Goal: Information Seeking & Learning: Compare options

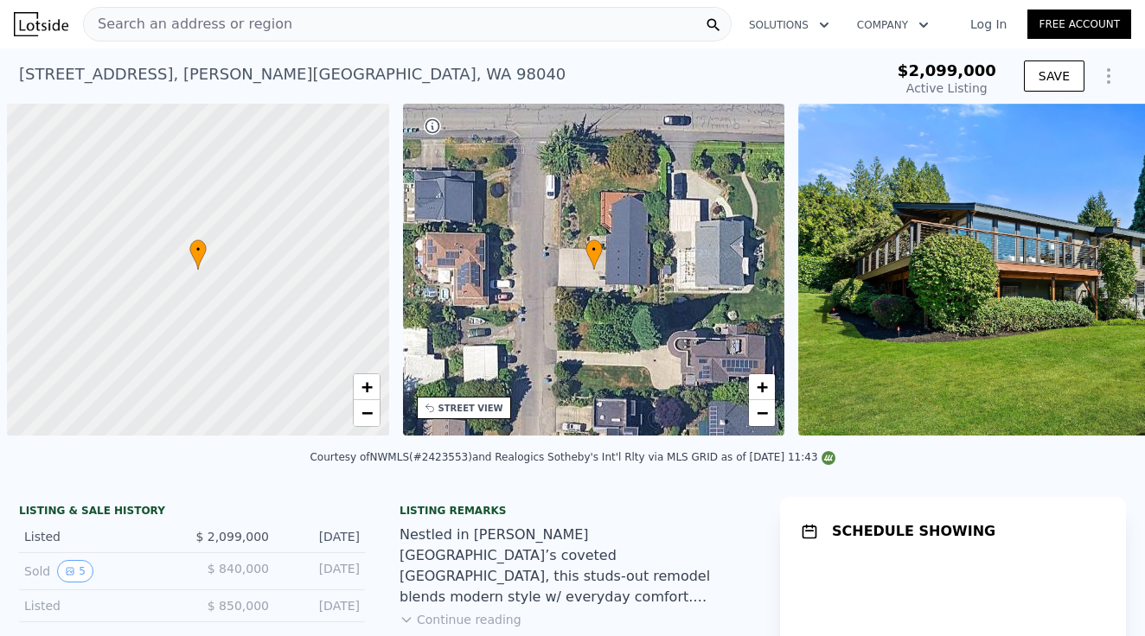
type input "-$ 2,284,016"
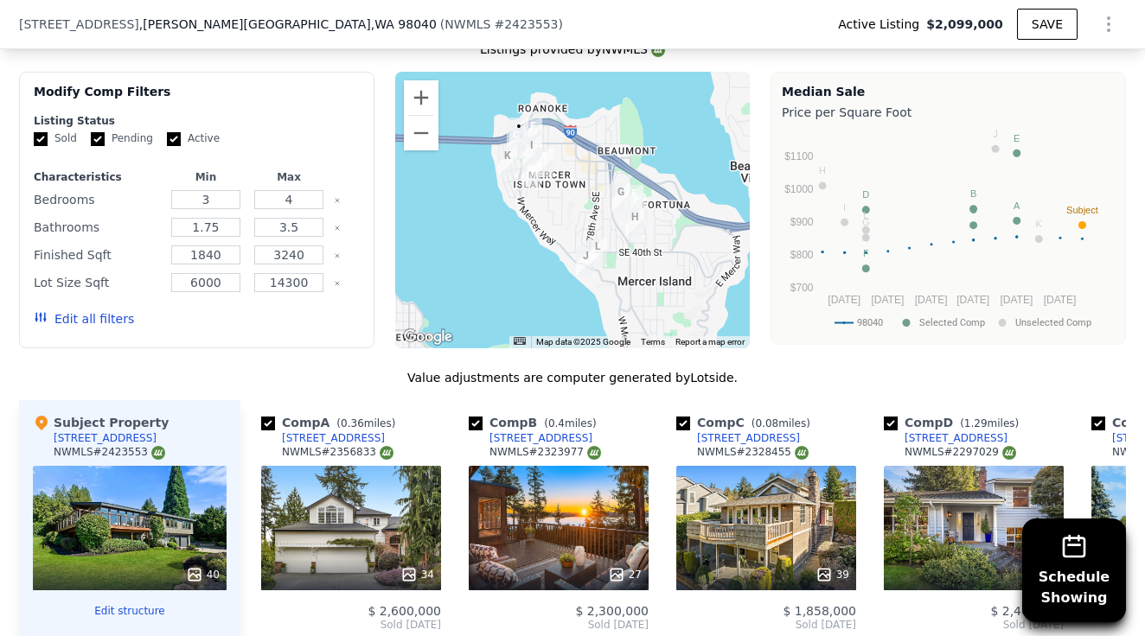
scroll to position [1740, 0]
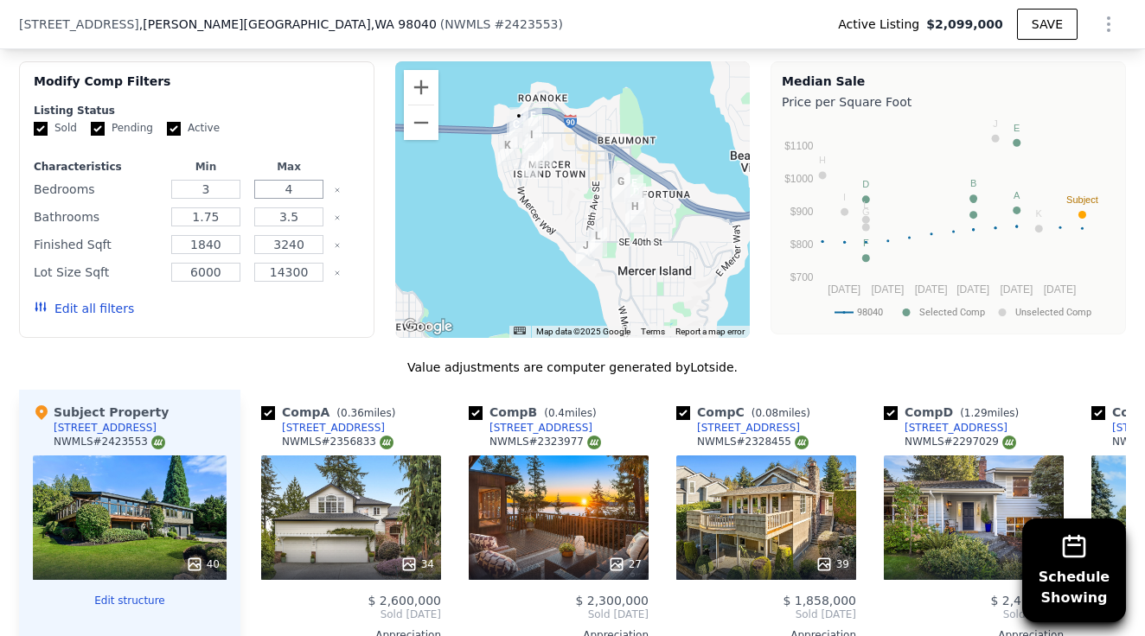
click at [306, 180] on input "4" at bounding box center [288, 189] width 68 height 19
type input "5"
click at [244, 205] on div "Bathrooms 1.75 3.5" at bounding box center [197, 217] width 326 height 24
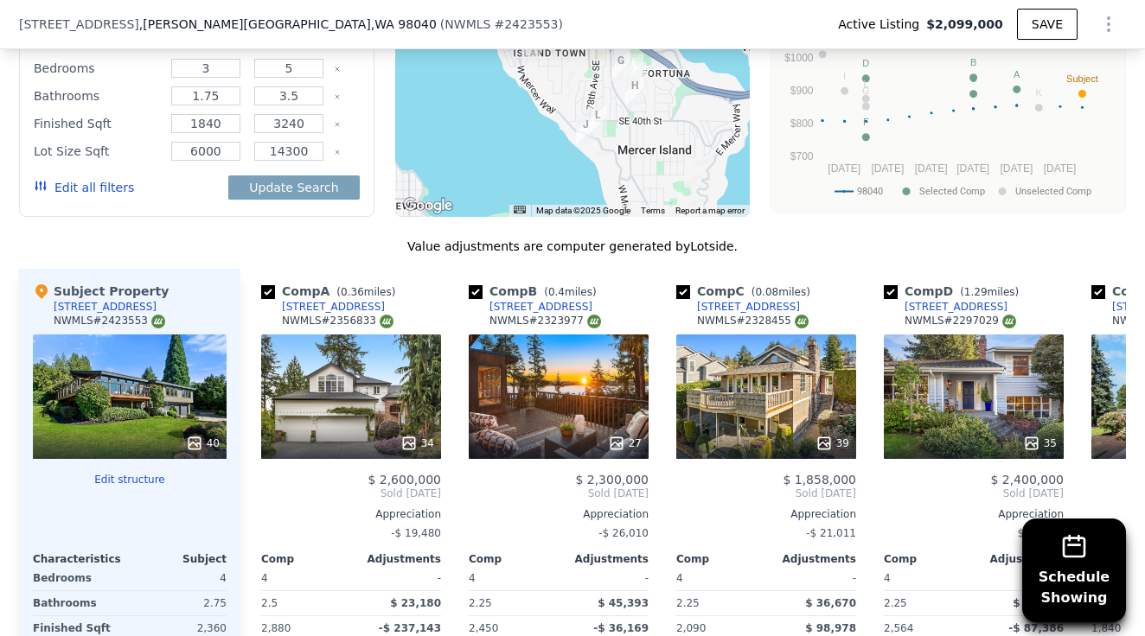
scroll to position [1865, 0]
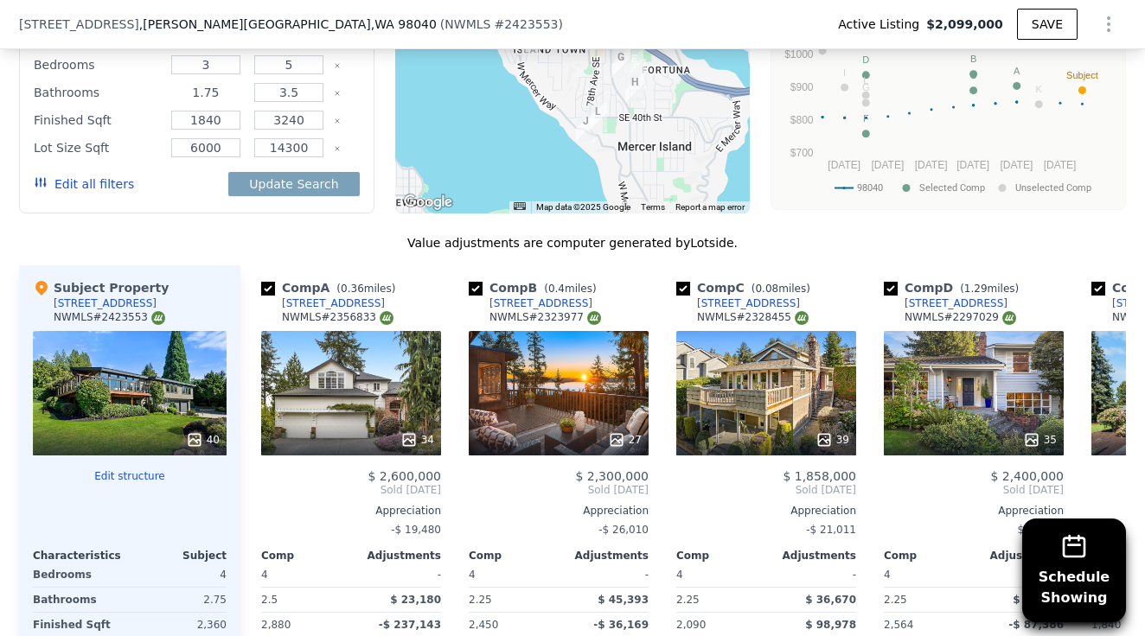
click at [200, 83] on input "1.75" at bounding box center [205, 92] width 68 height 19
type input "1"
type input "2"
click at [189, 182] on div "Edit all filters Update Search" at bounding box center [197, 184] width 326 height 48
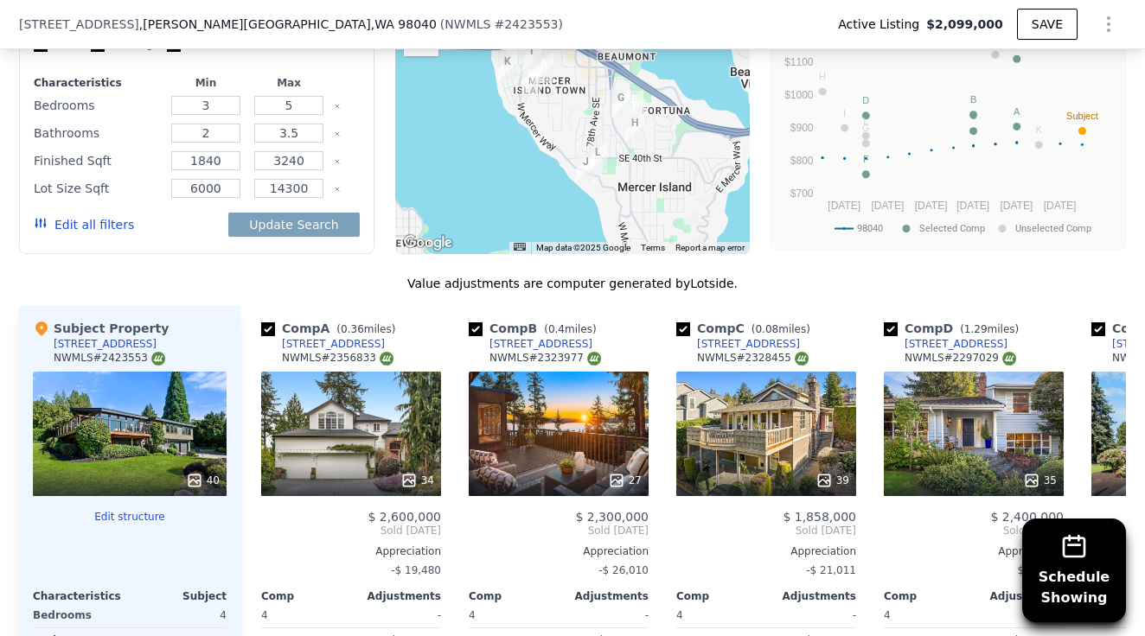
scroll to position [1822, 0]
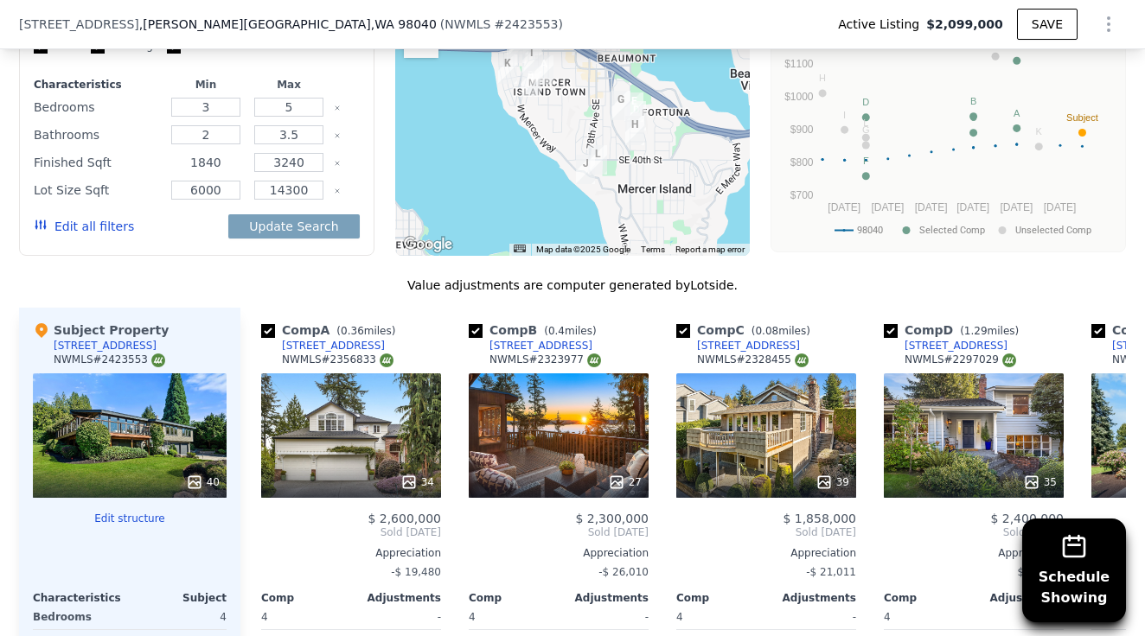
click at [207, 153] on input "1840" at bounding box center [205, 162] width 68 height 19
click at [229, 153] on input "1840" at bounding box center [205, 162] width 68 height 19
type input "1900"
click at [316, 153] on input "3240" at bounding box center [288, 162] width 68 height 19
type input "3"
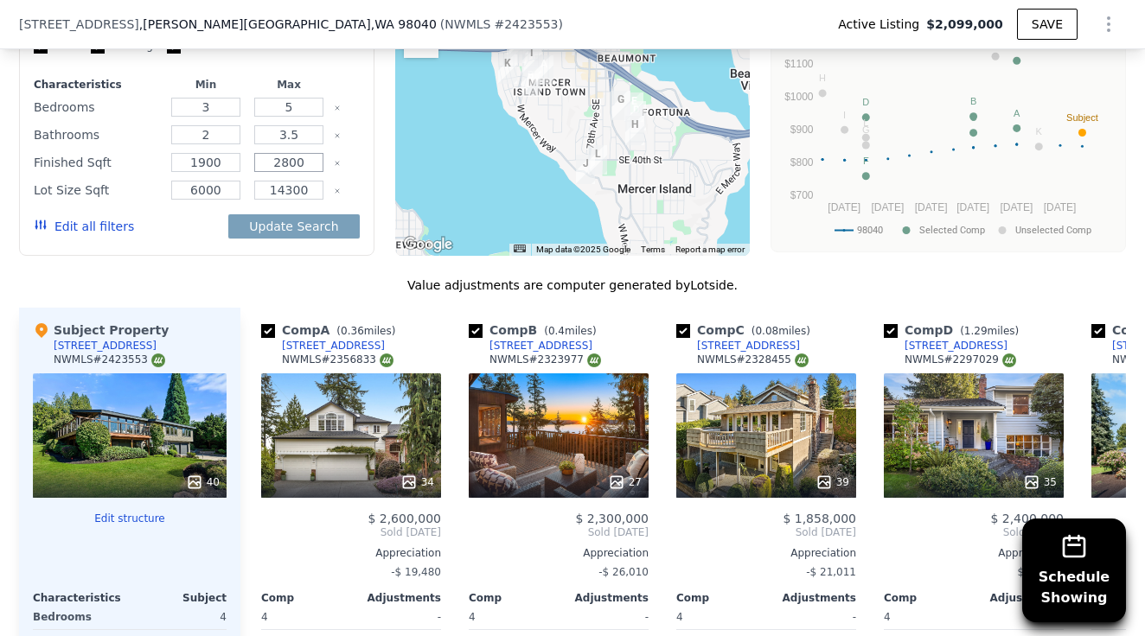
type input "2800"
click at [361, 142] on div "Modify Comp Filters Listing Status Sold Pending Active Characteristics Min Max …" at bounding box center [196, 117] width 355 height 277
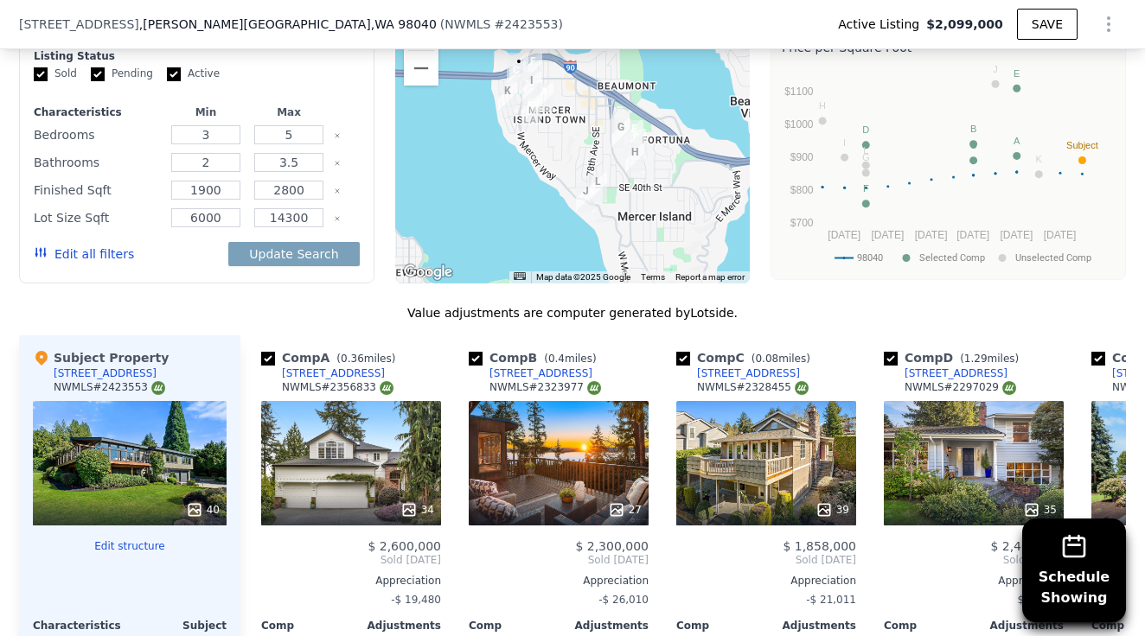
scroll to position [1795, 0]
click at [200, 208] on input "6000" at bounding box center [205, 217] width 68 height 19
type input "7000"
click at [313, 208] on input "14300" at bounding box center [288, 217] width 68 height 19
click at [284, 208] on input "14300" at bounding box center [288, 217] width 68 height 19
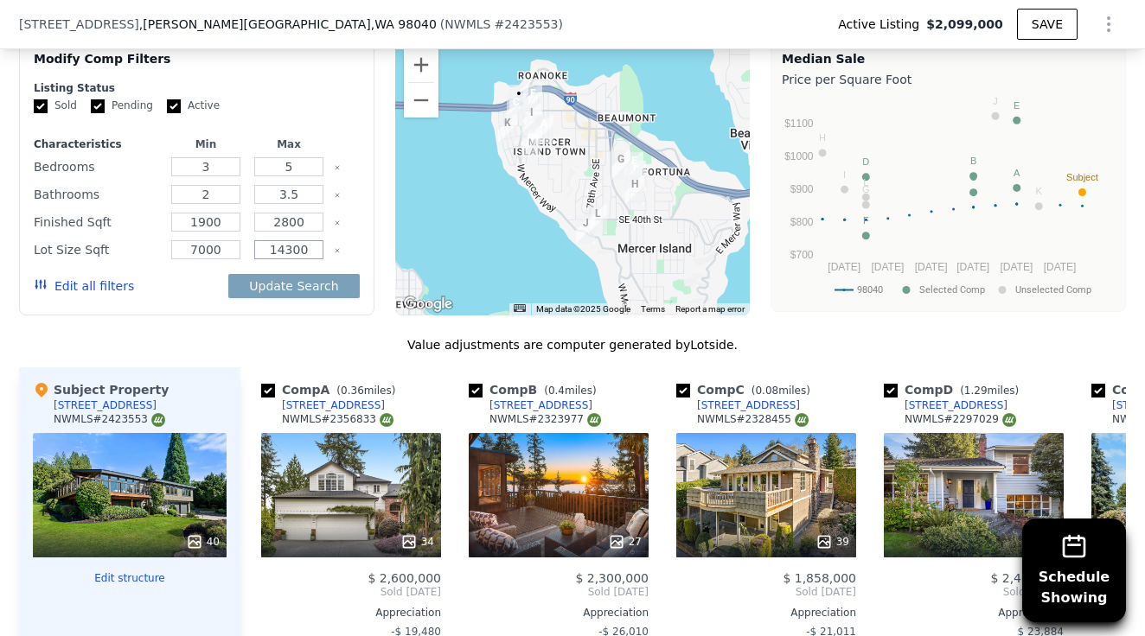
scroll to position [1754, 0]
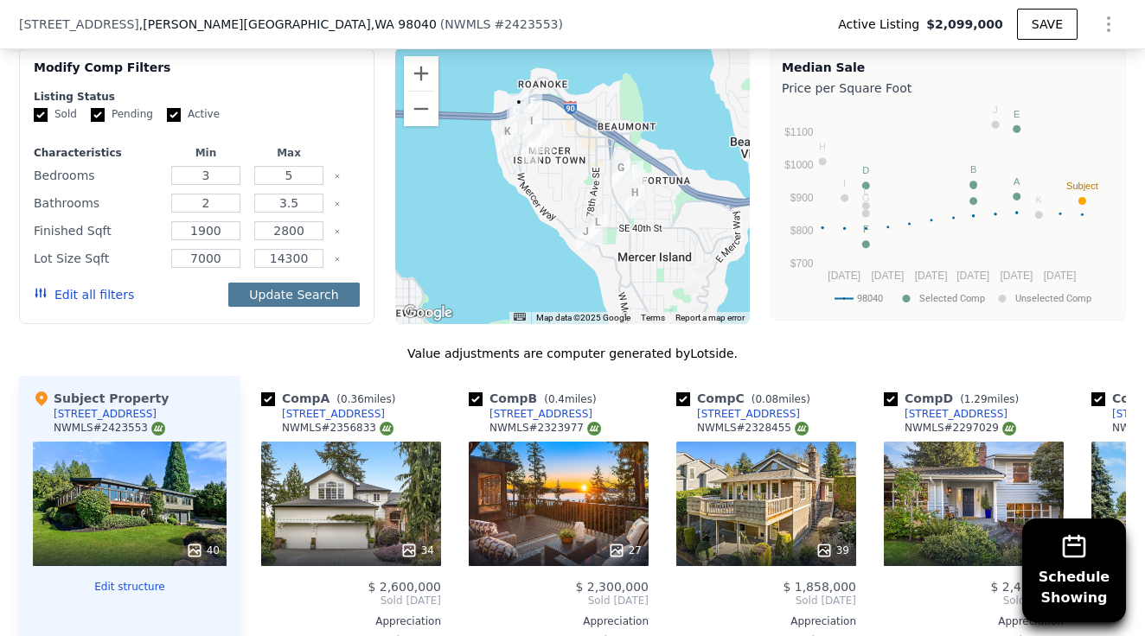
click at [301, 284] on button "Update Search" at bounding box center [293, 295] width 131 height 24
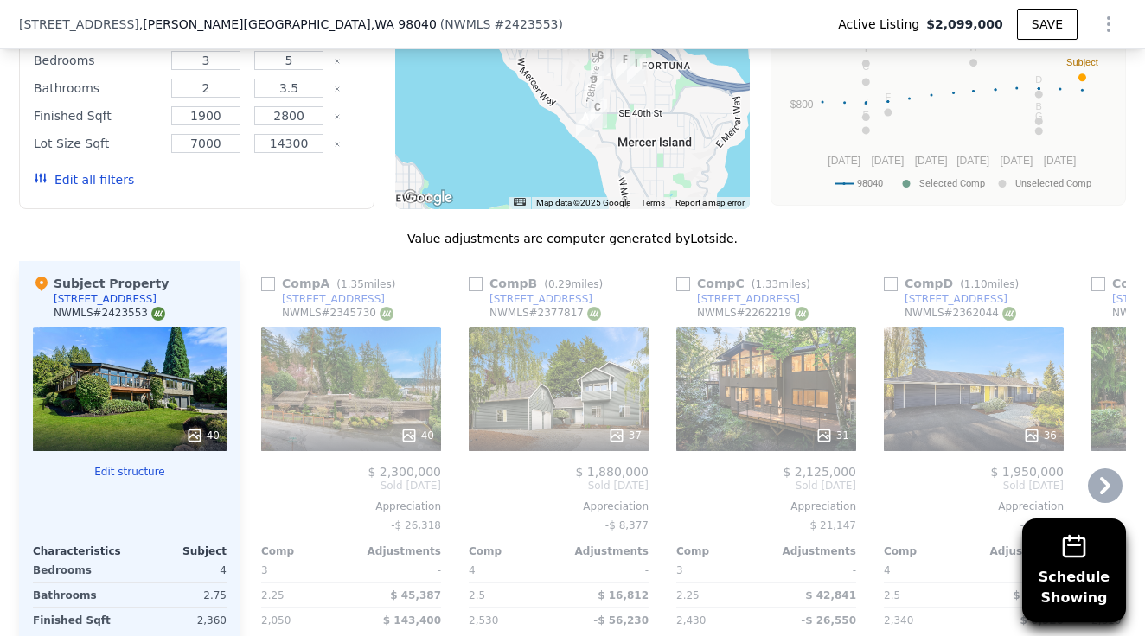
scroll to position [1871, 0]
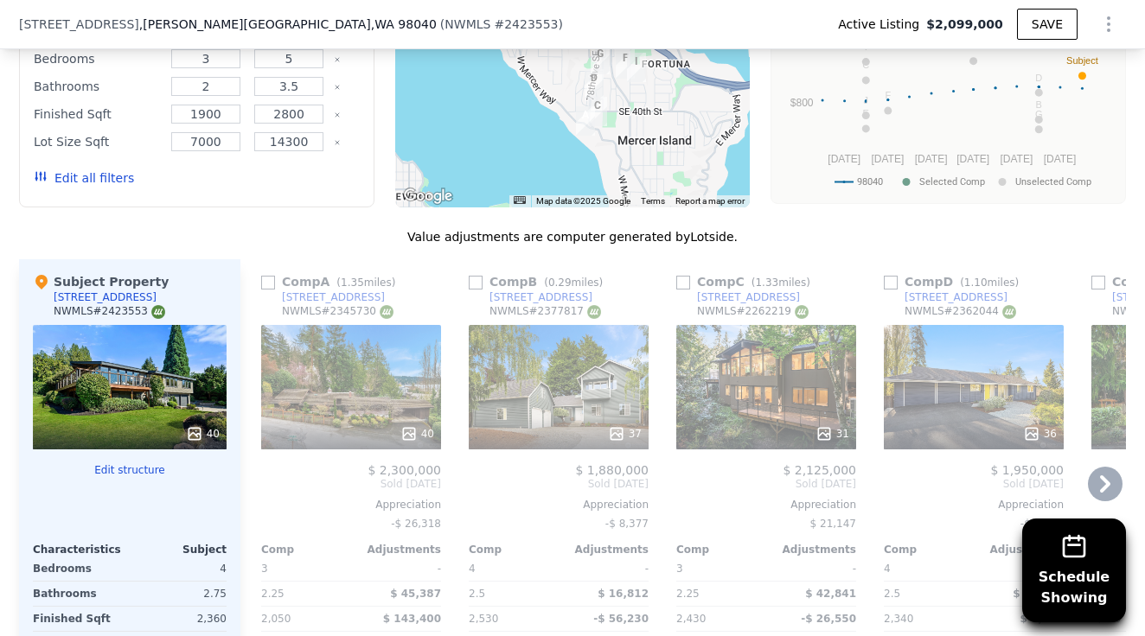
click at [405, 425] on icon at bounding box center [408, 433] width 17 height 17
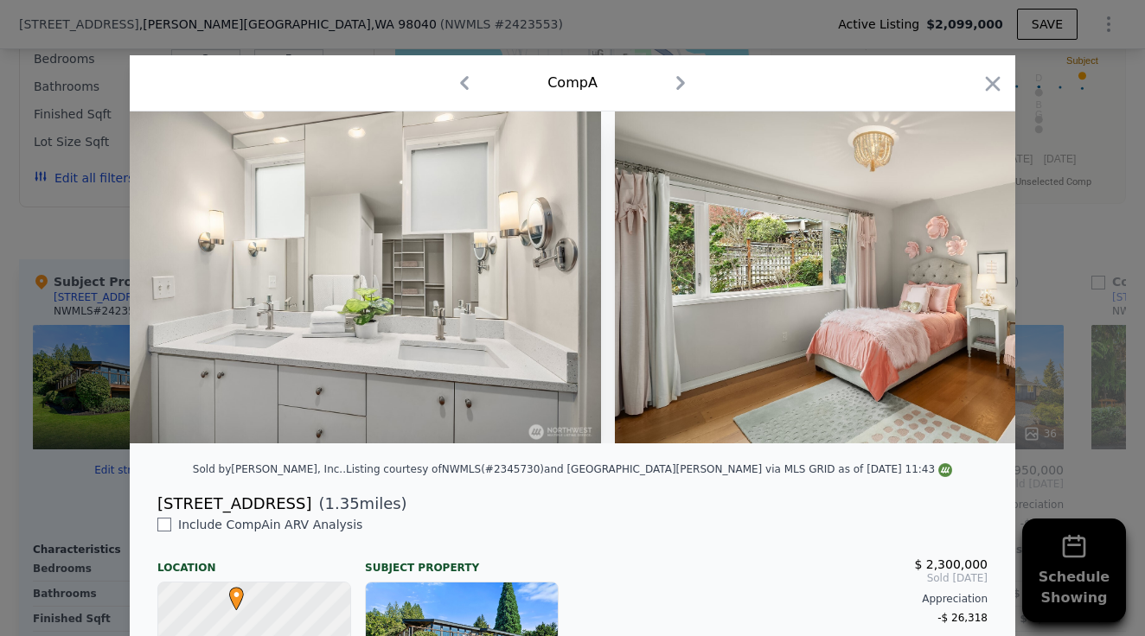
scroll to position [0, 7814]
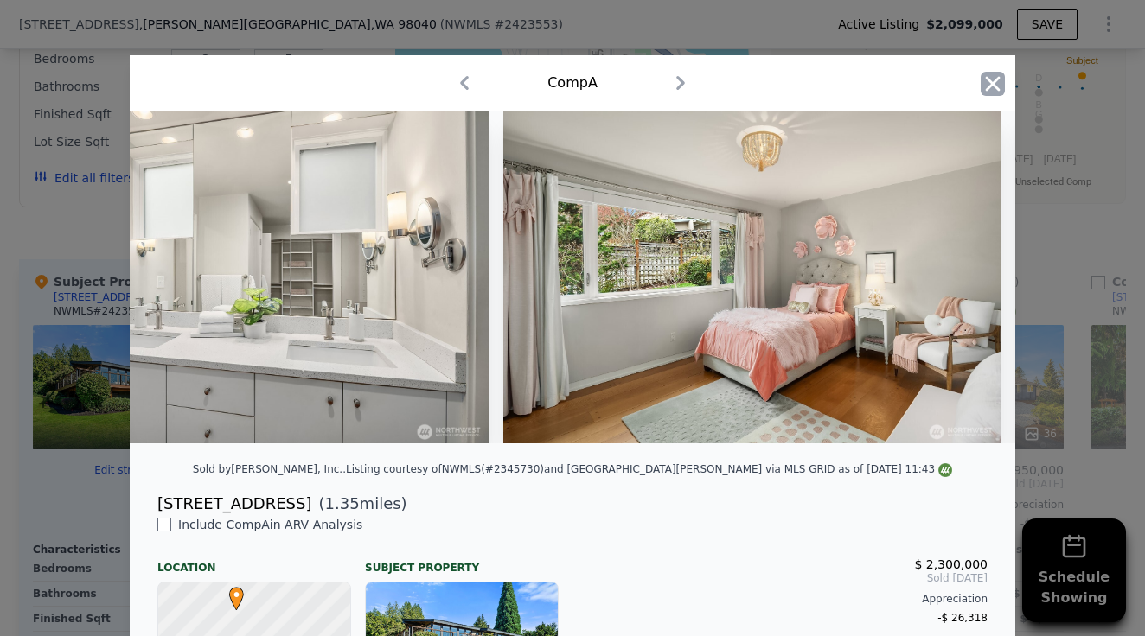
click at [1003, 76] on icon "button" at bounding box center [992, 84] width 24 height 24
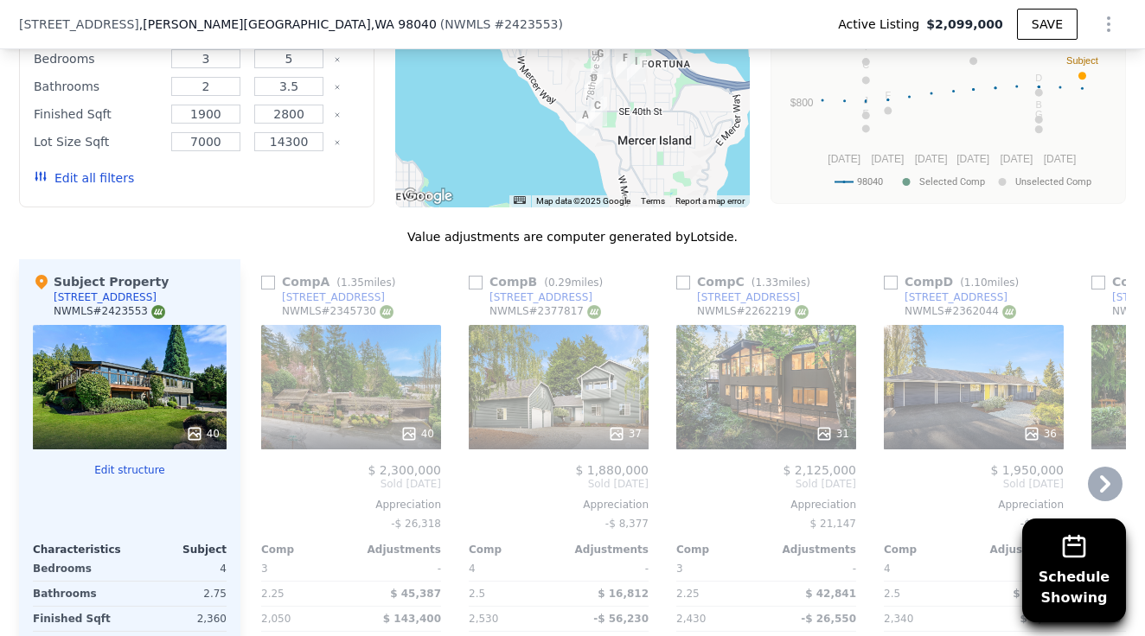
click at [630, 425] on div "37" at bounding box center [625, 433] width 34 height 17
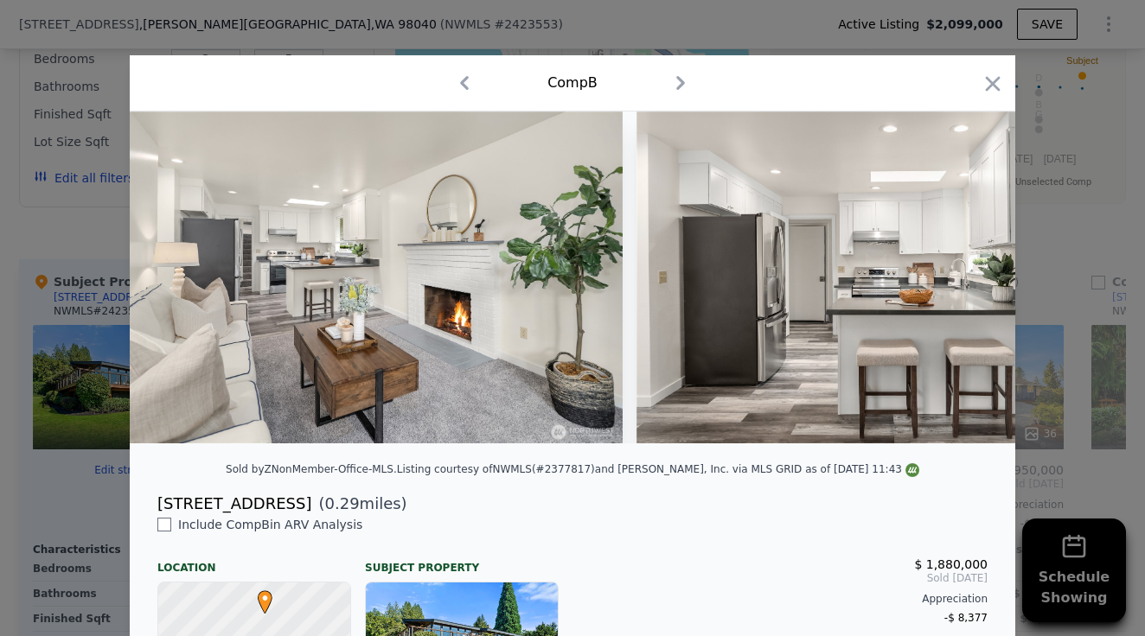
scroll to position [0, 4625]
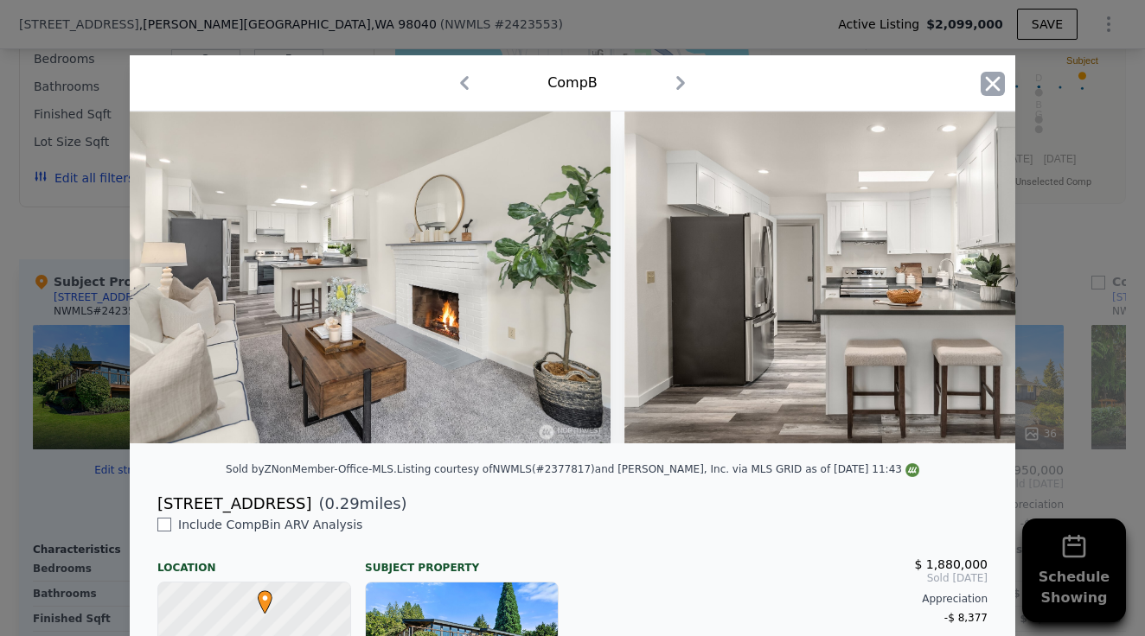
click at [998, 81] on icon "button" at bounding box center [992, 84] width 24 height 24
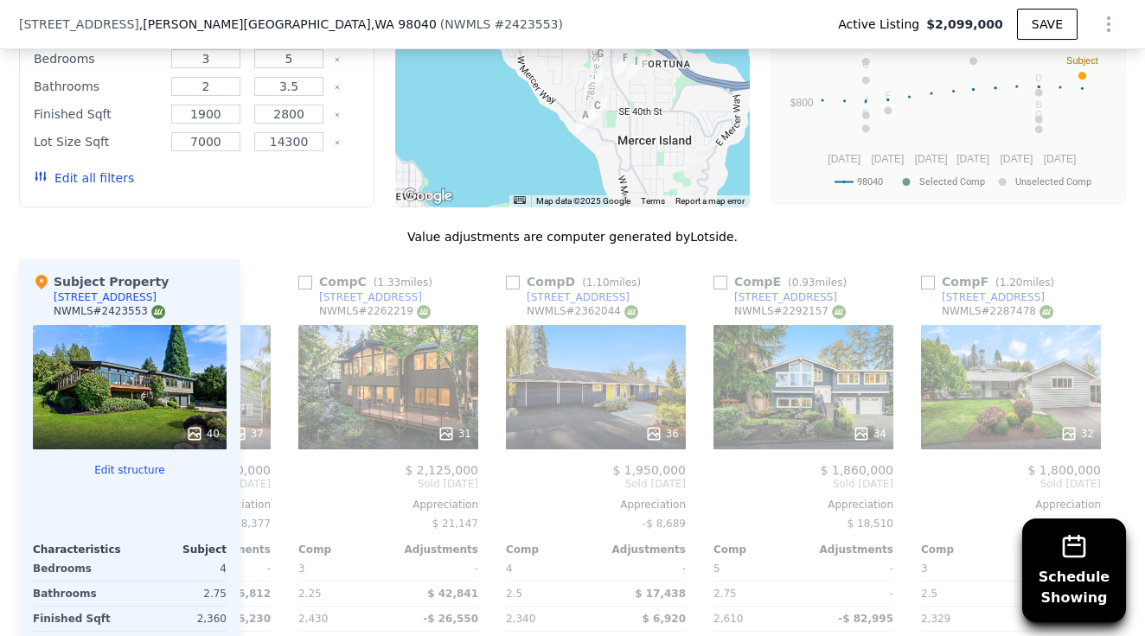
scroll to position [0, 427]
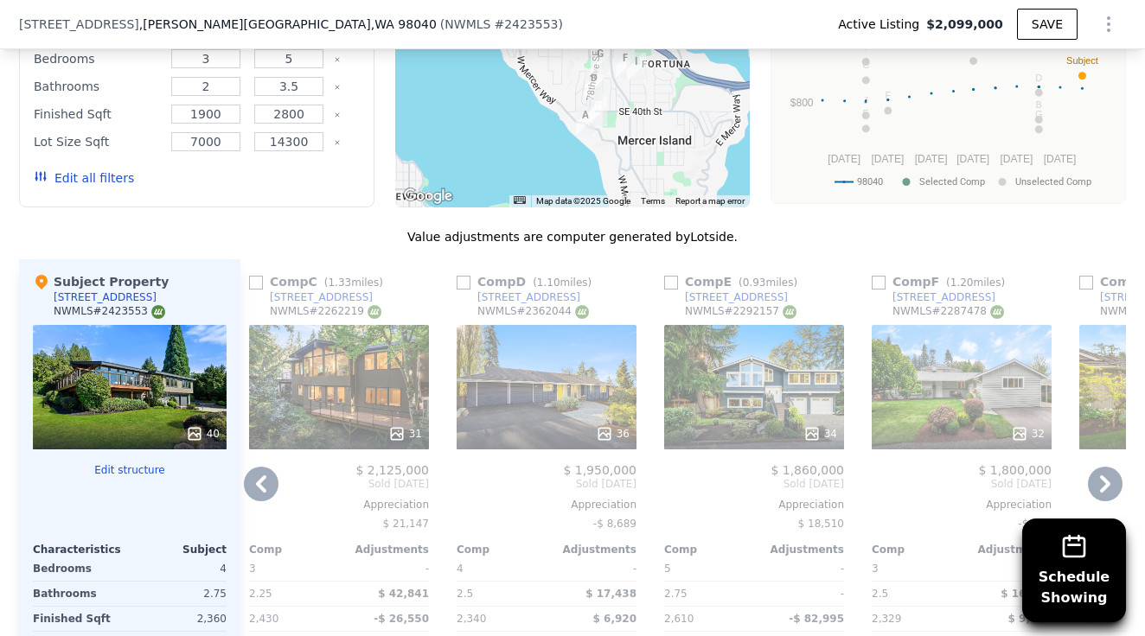
click at [408, 425] on div "31" at bounding box center [405, 433] width 34 height 17
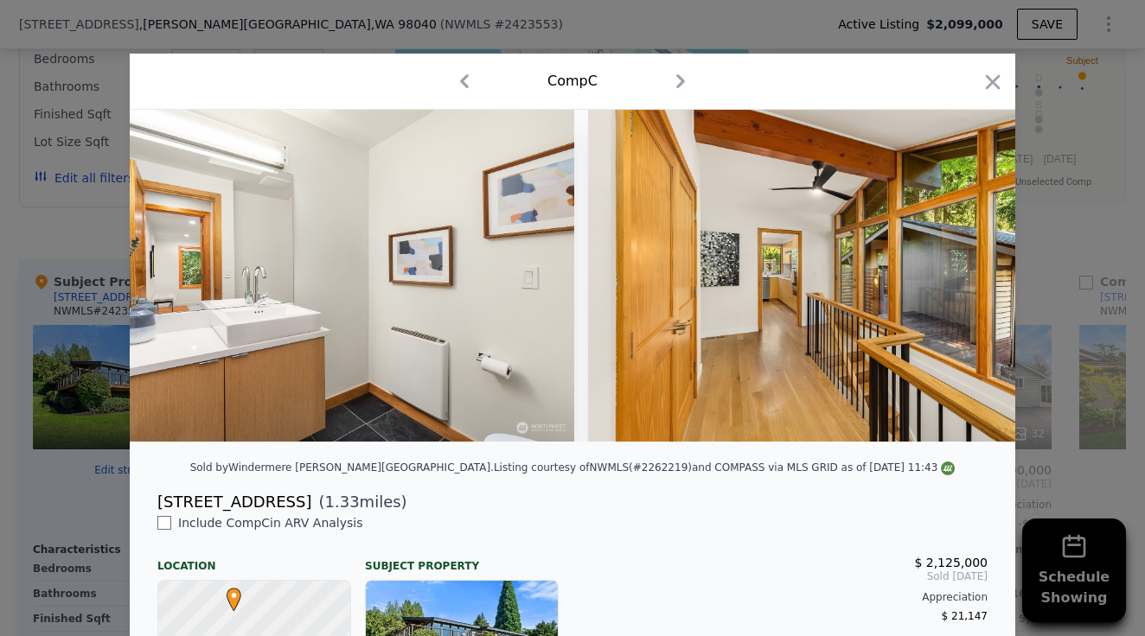
scroll to position [0, 5155]
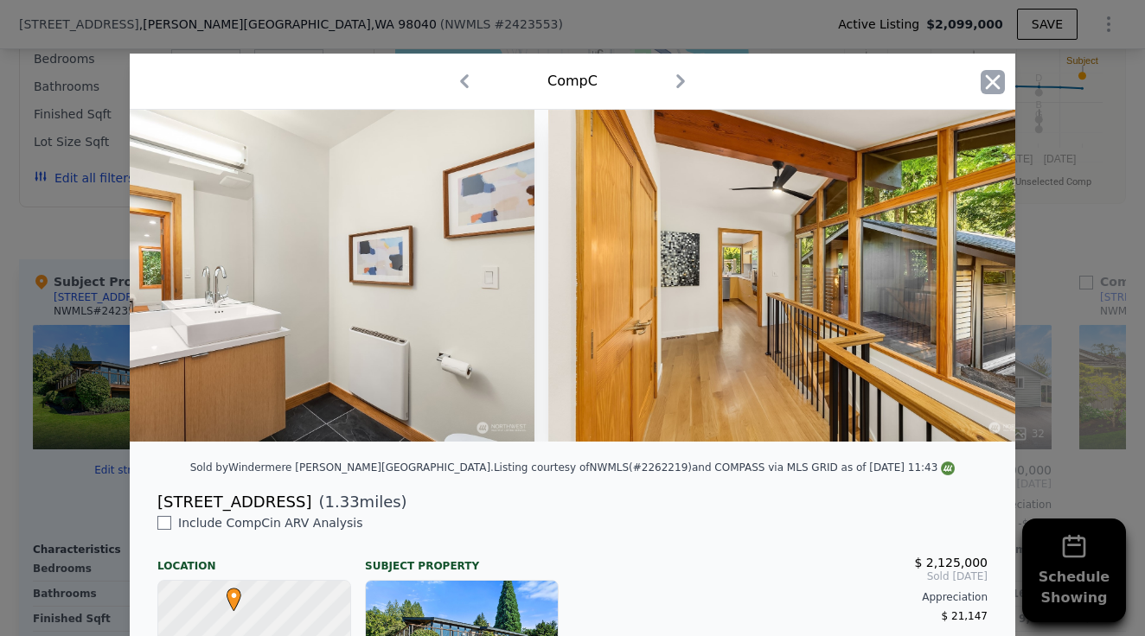
click at [1001, 76] on icon "button" at bounding box center [992, 82] width 24 height 24
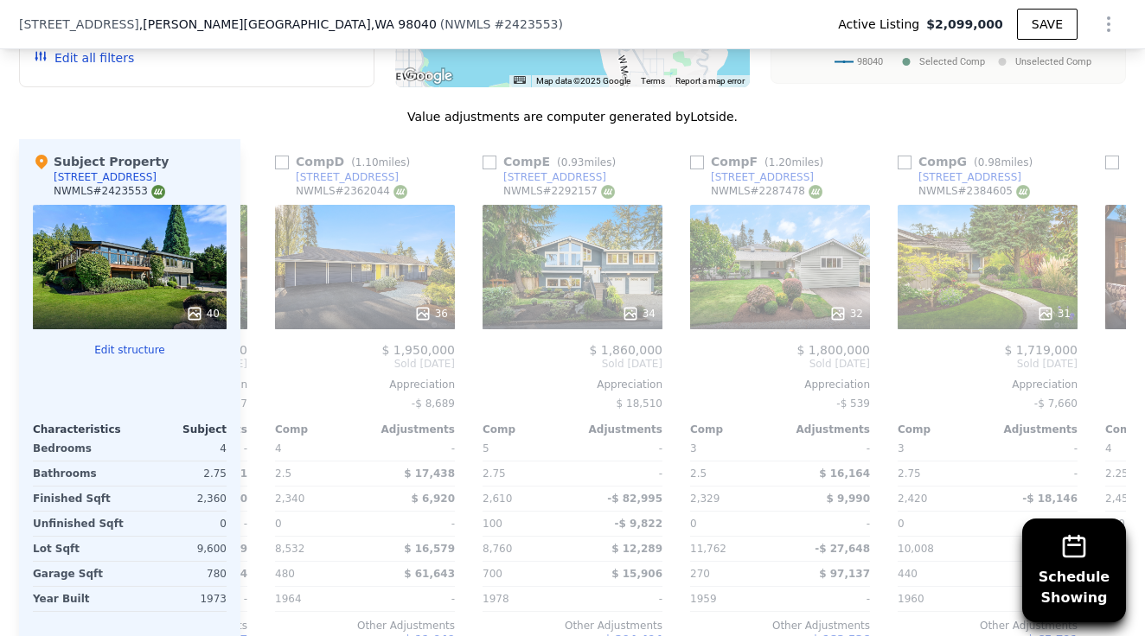
scroll to position [0, 610]
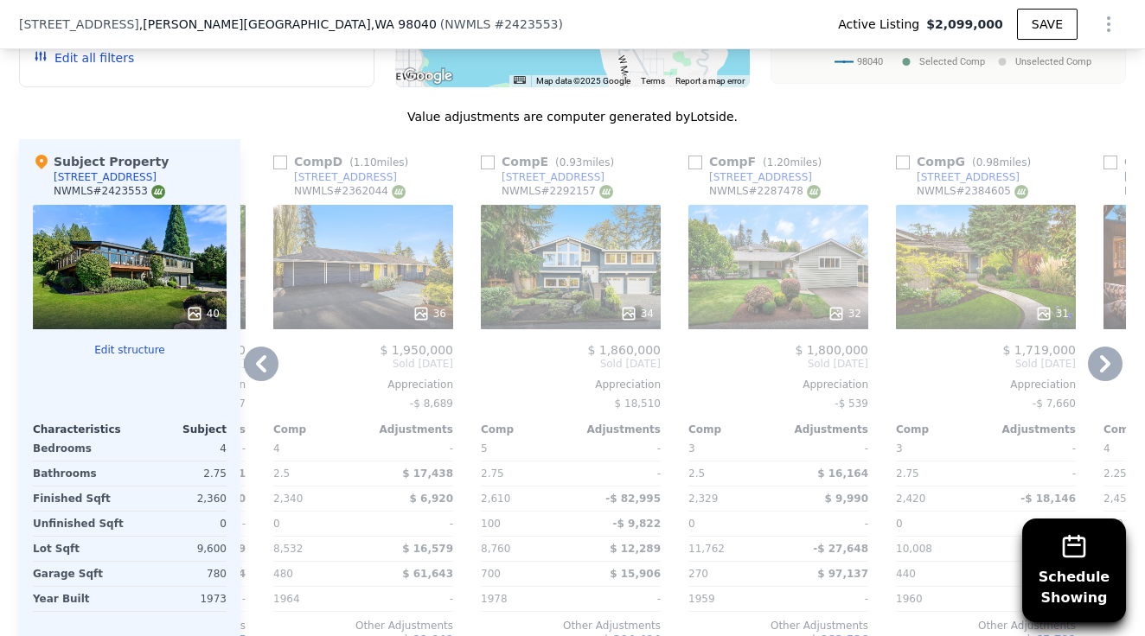
click at [428, 305] on icon at bounding box center [420, 313] width 17 height 17
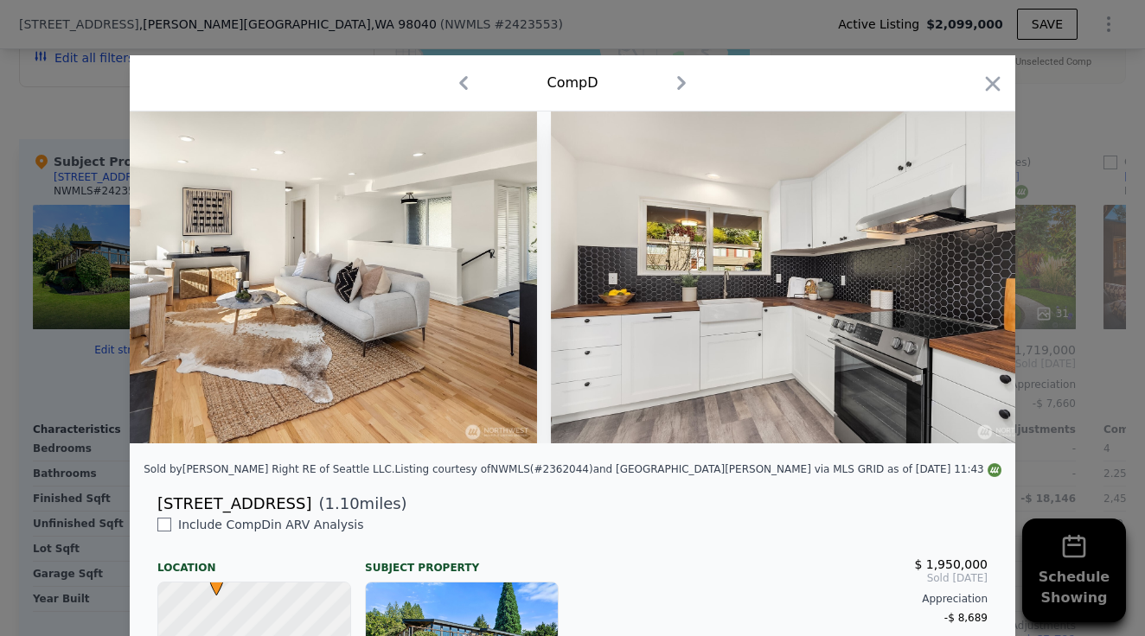
scroll to position [0, 2699]
